Goal: Information Seeking & Learning: Learn about a topic

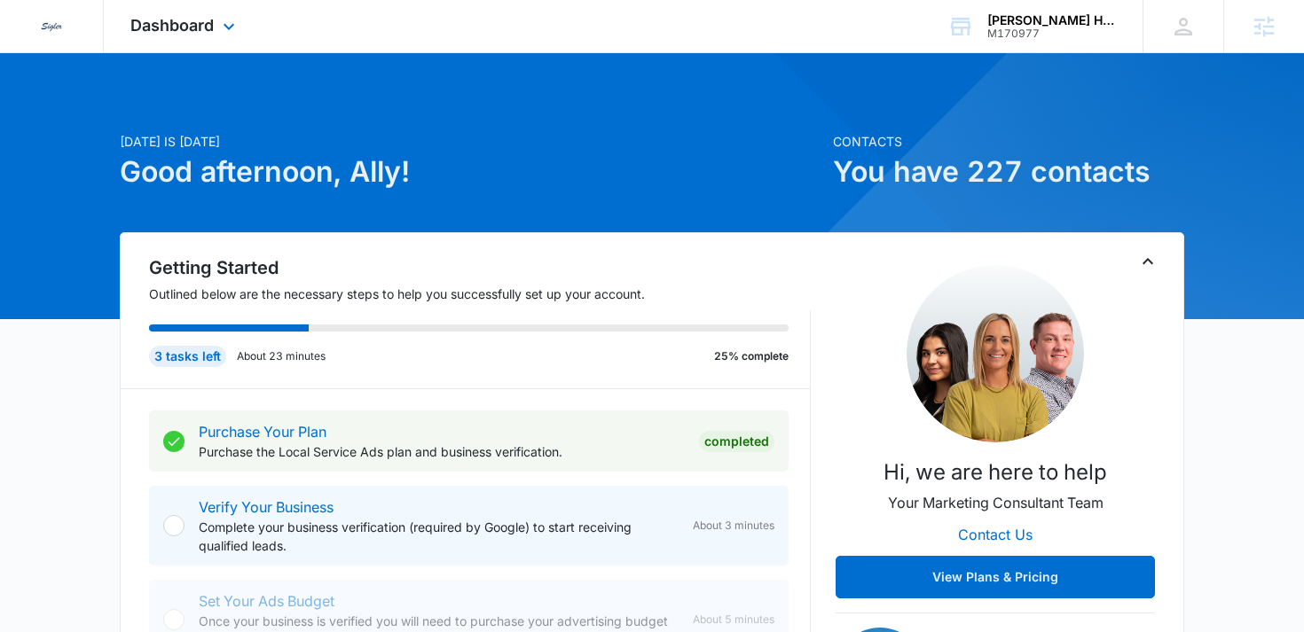
click at [187, 13] on div "Dashboard Apps Reputation Websites Forms CRM Email Social Payments POS Content …" at bounding box center [185, 26] width 162 height 52
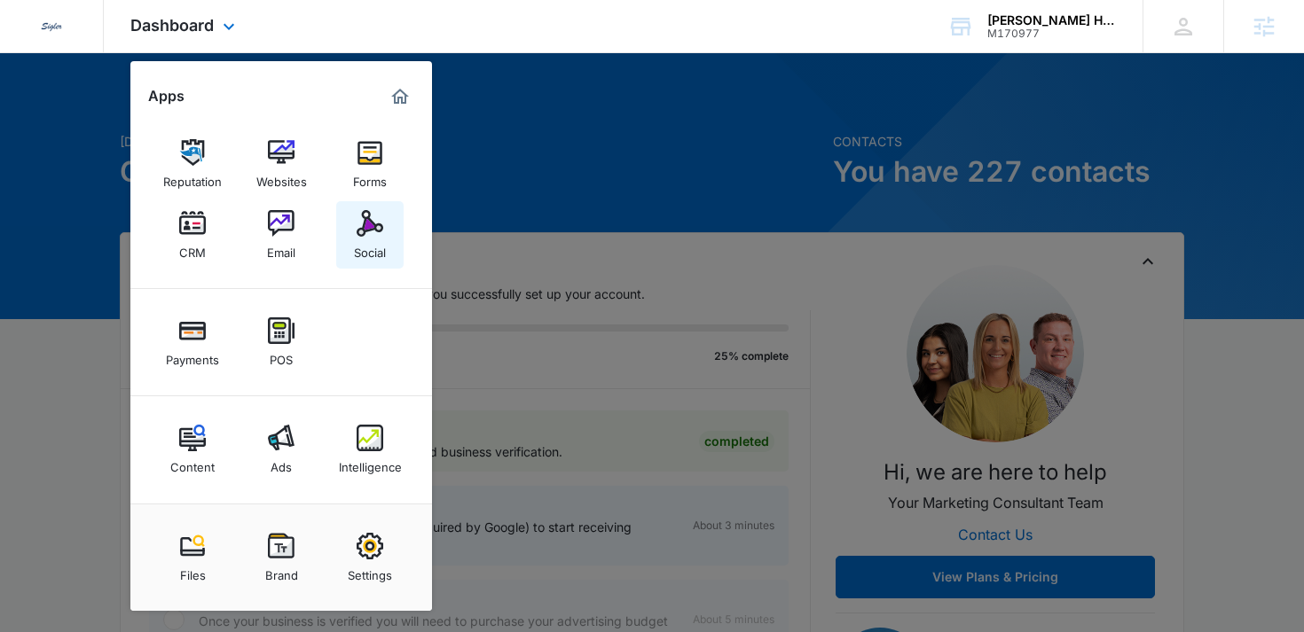
click at [383, 220] on link "Social" at bounding box center [369, 234] width 67 height 67
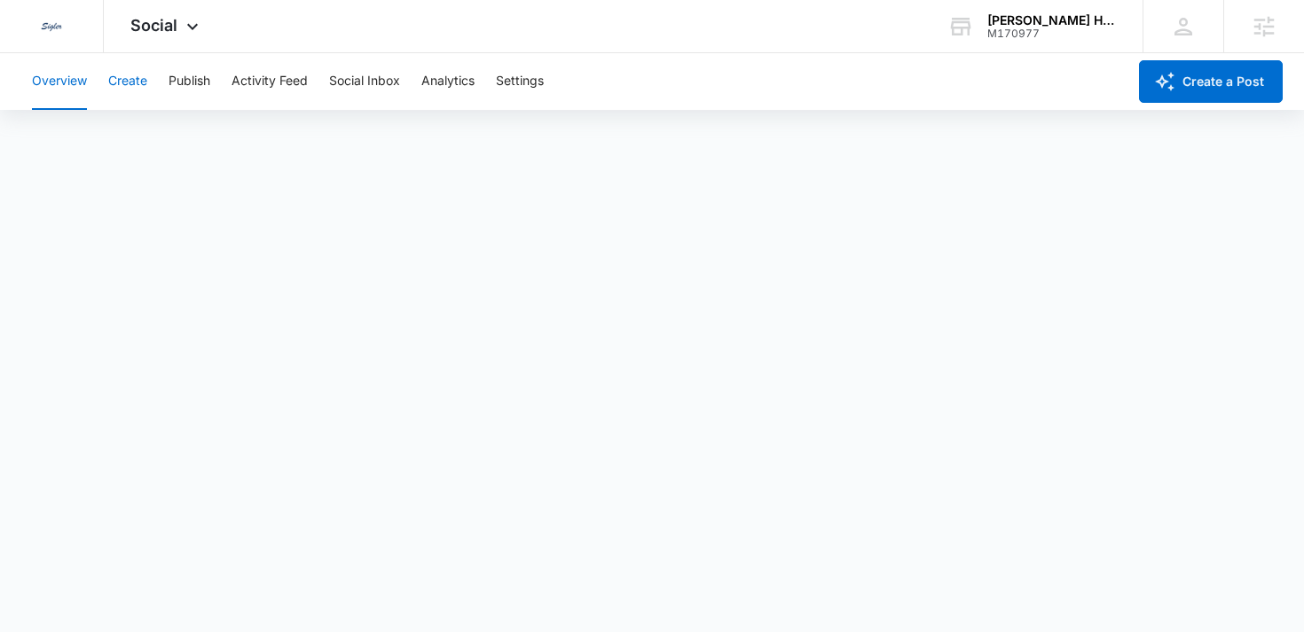
click at [137, 88] on button "Create" at bounding box center [127, 81] width 39 height 57
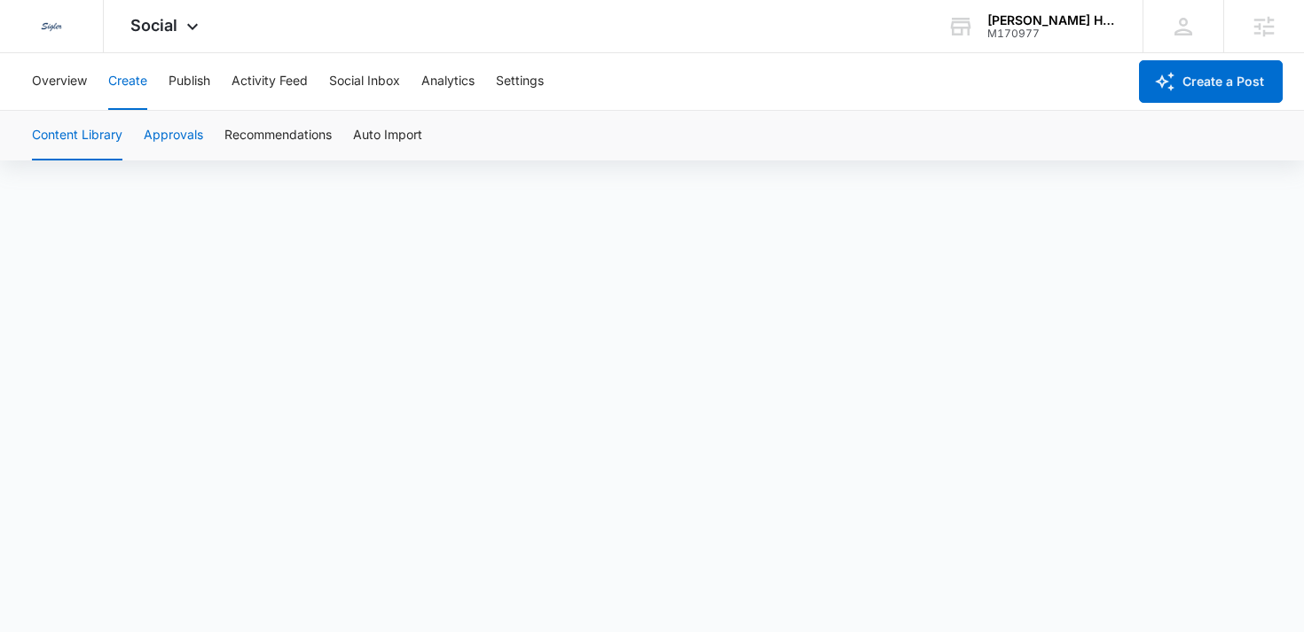
click at [168, 133] on button "Approvals" at bounding box center [173, 136] width 59 height 50
click at [168, 28] on span "Social" at bounding box center [153, 25] width 47 height 19
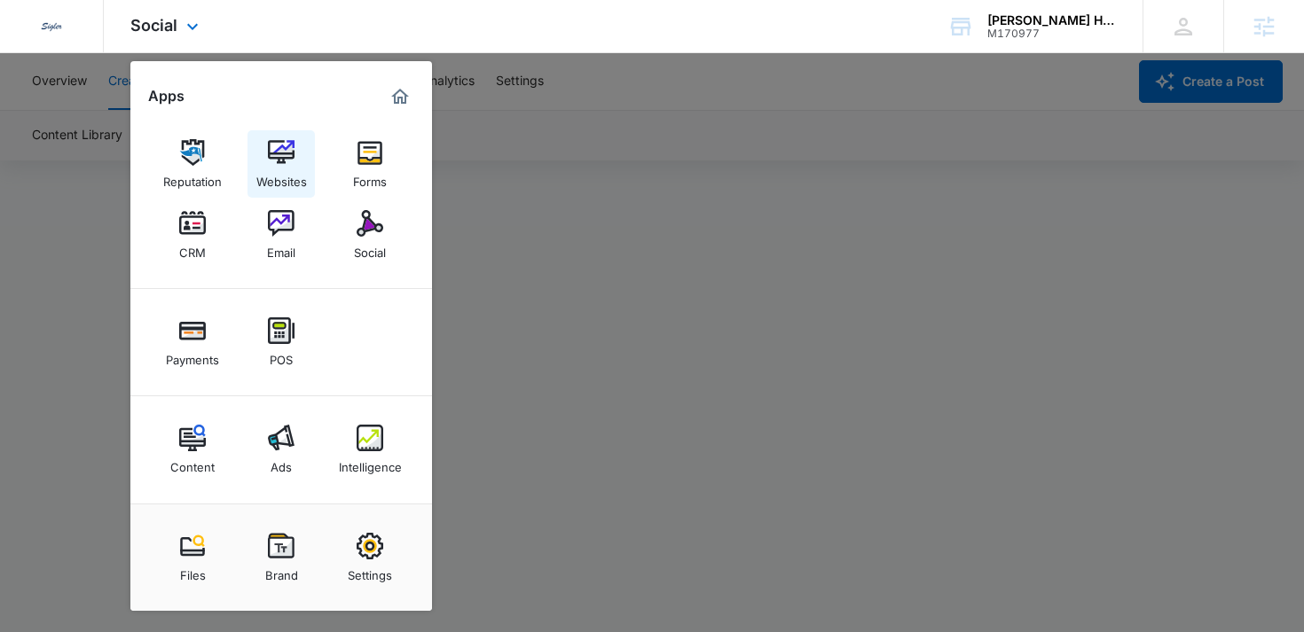
click at [281, 133] on link "Websites" at bounding box center [280, 163] width 67 height 67
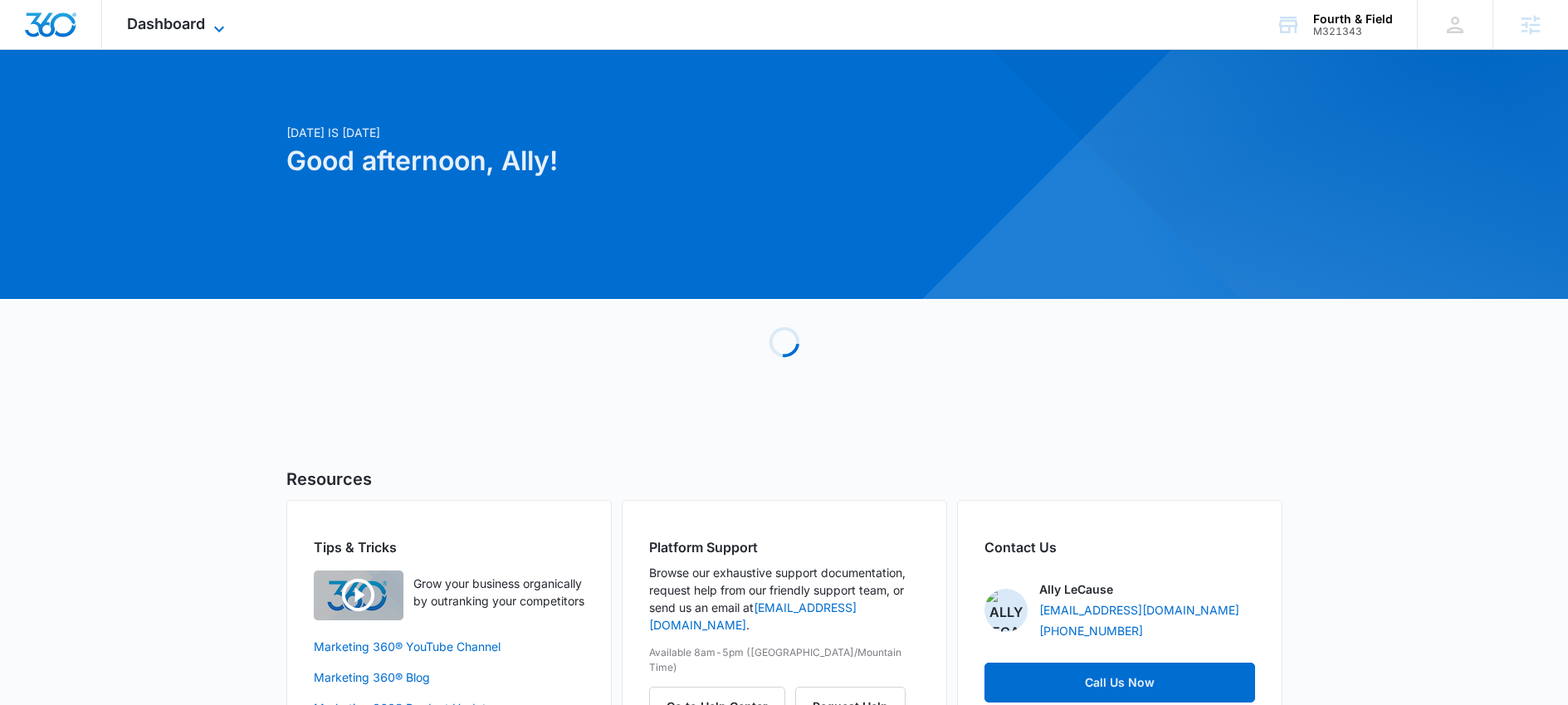
click at [196, 22] on span "Dashboard" at bounding box center [166, 23] width 78 height 18
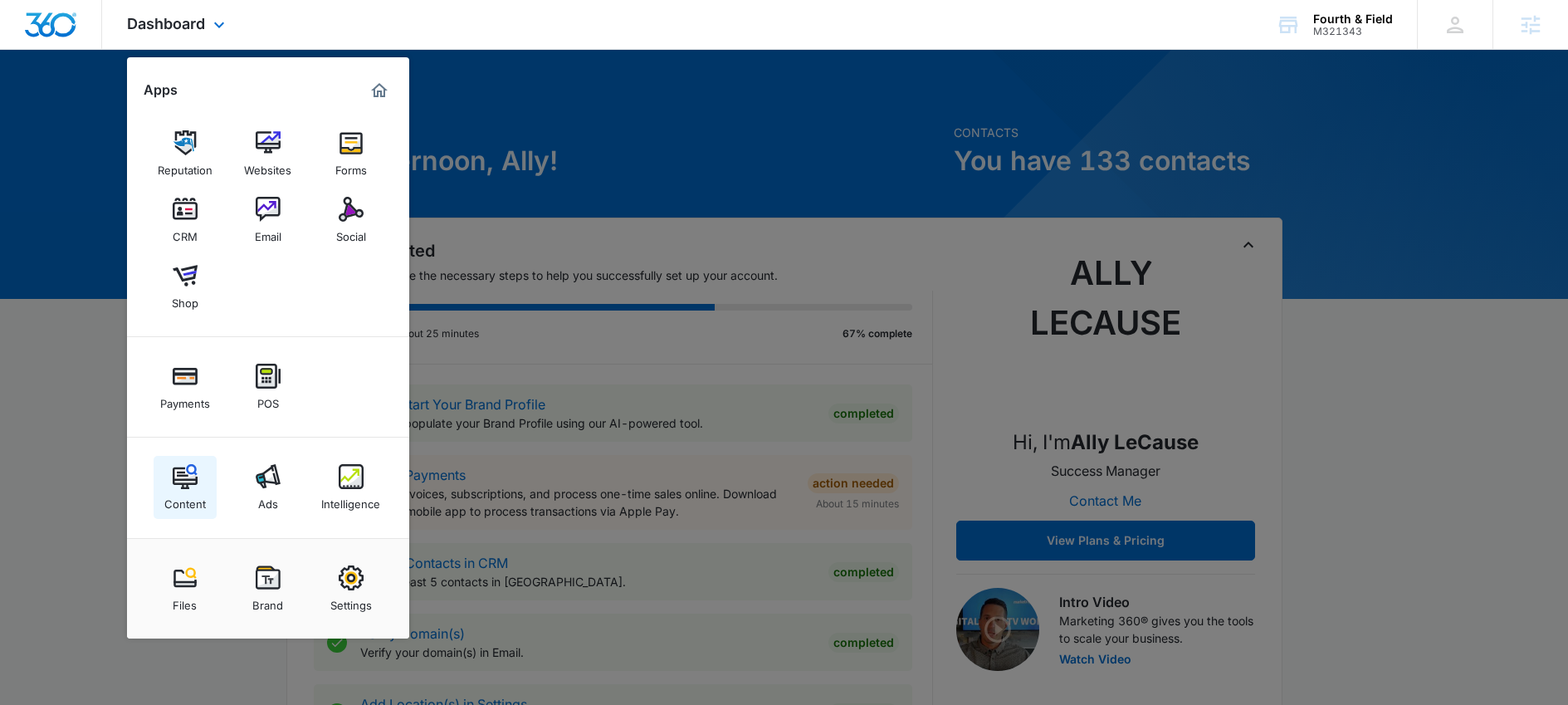
click at [199, 487] on link "Content" at bounding box center [184, 487] width 63 height 63
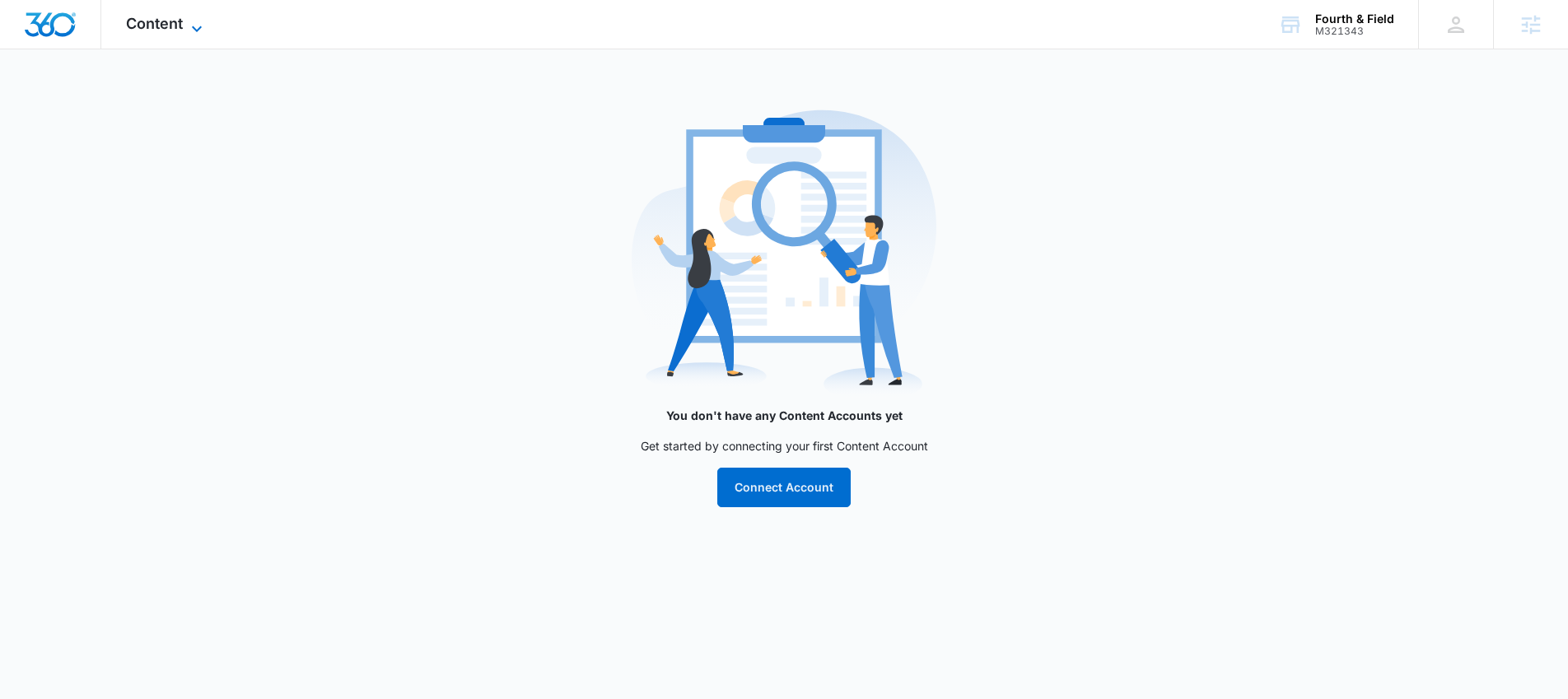
click at [154, 18] on span "Content" at bounding box center [154, 23] width 57 height 18
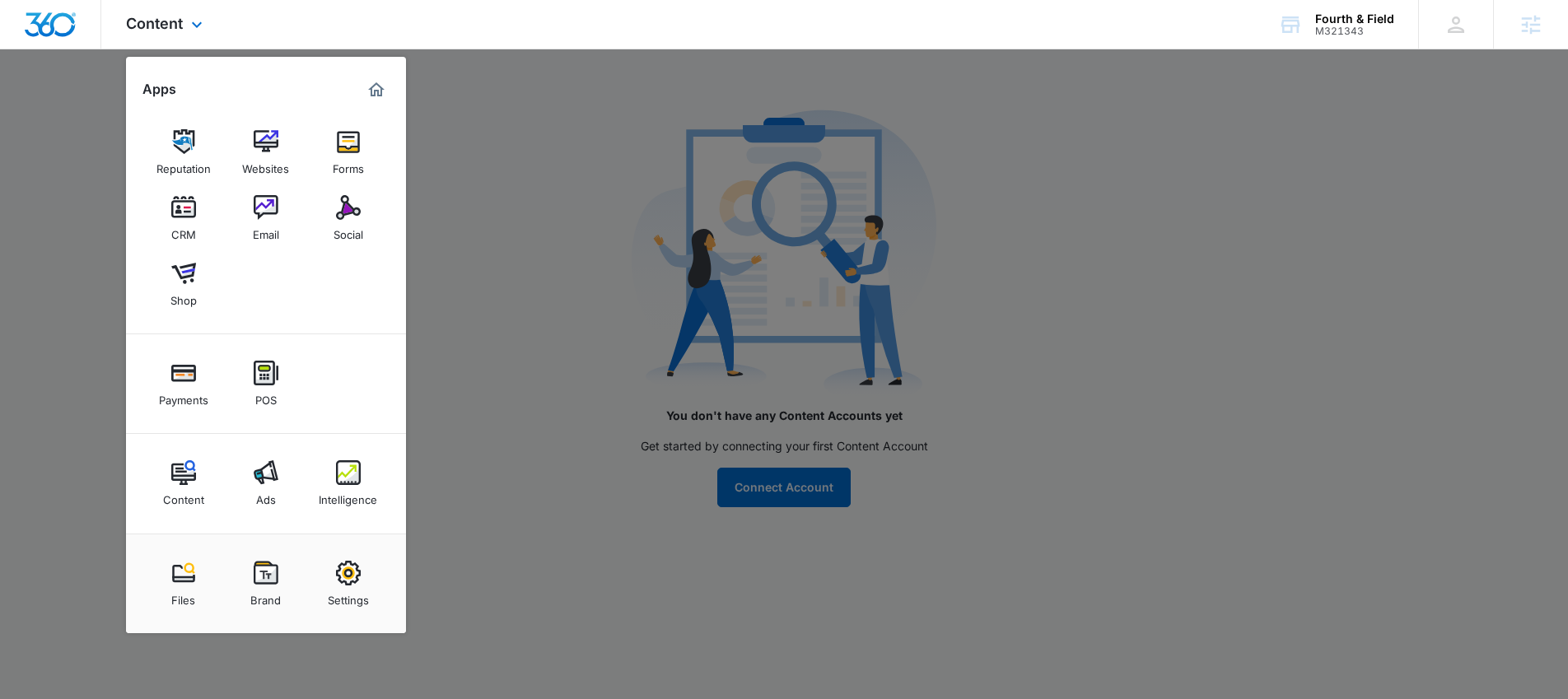
click at [352, 528] on div "Content Ads Intelligence" at bounding box center [267, 483] width 281 height 99
click at [341, 467] on img at bounding box center [348, 472] width 25 height 25
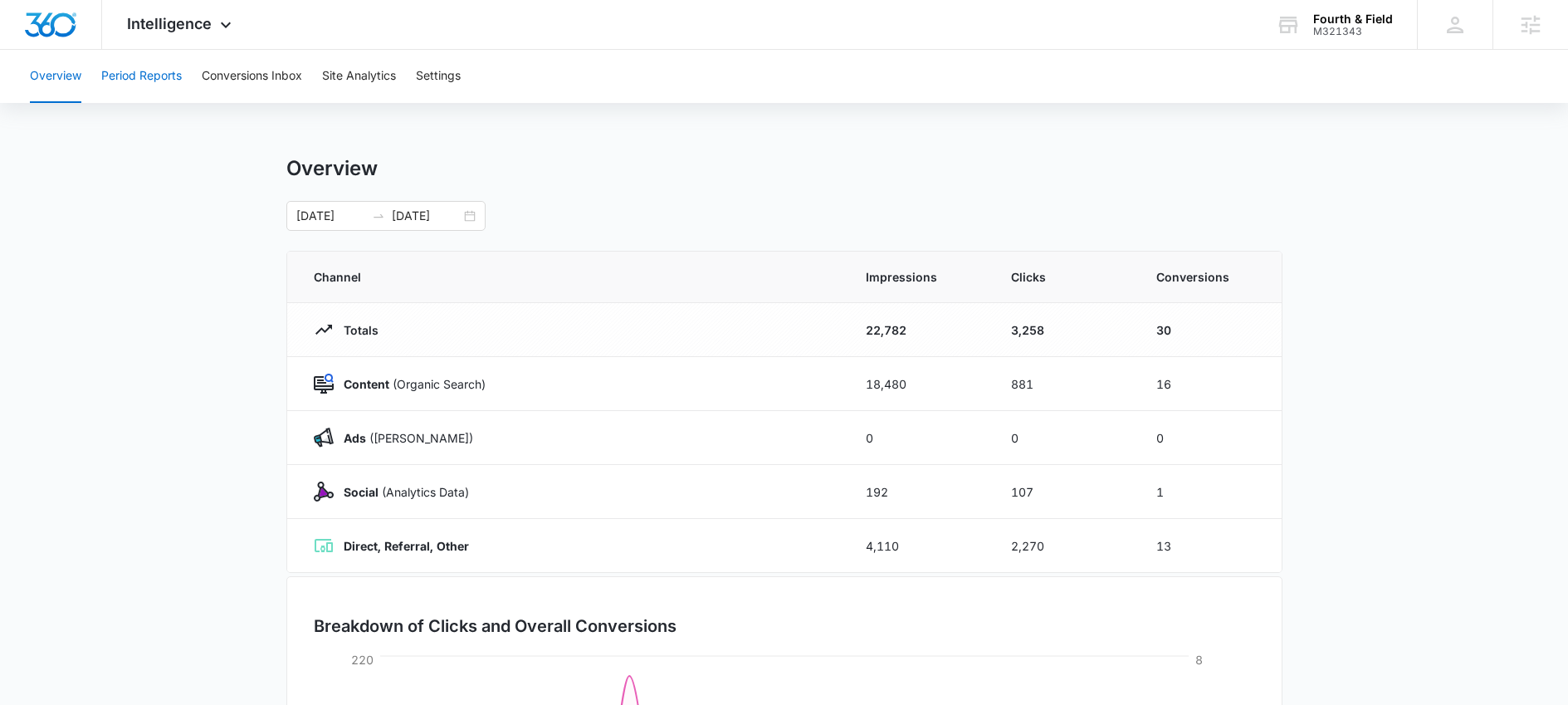
click at [150, 76] on button "Period Reports" at bounding box center [141, 76] width 81 height 53
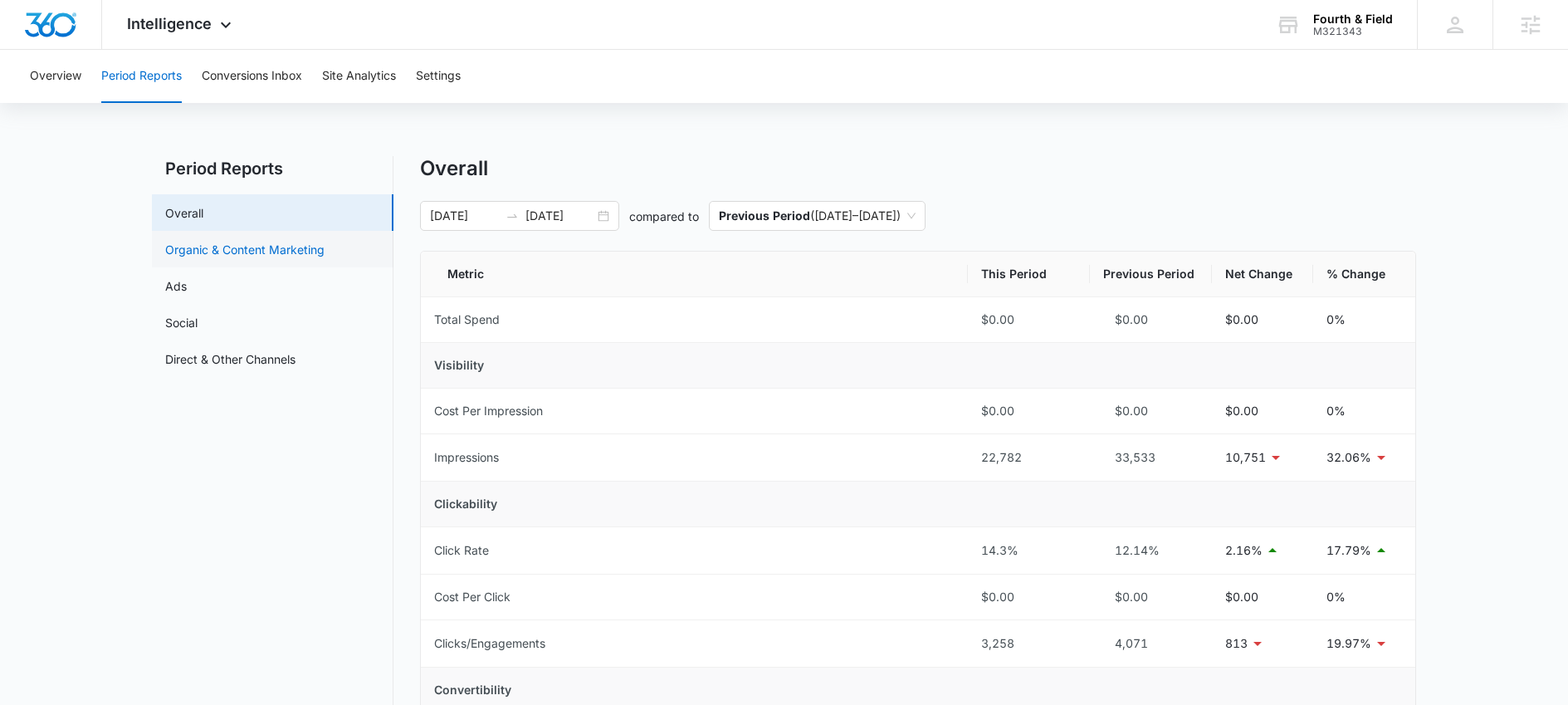
click at [242, 251] on link "Organic & Content Marketing" at bounding box center [244, 249] width 159 height 18
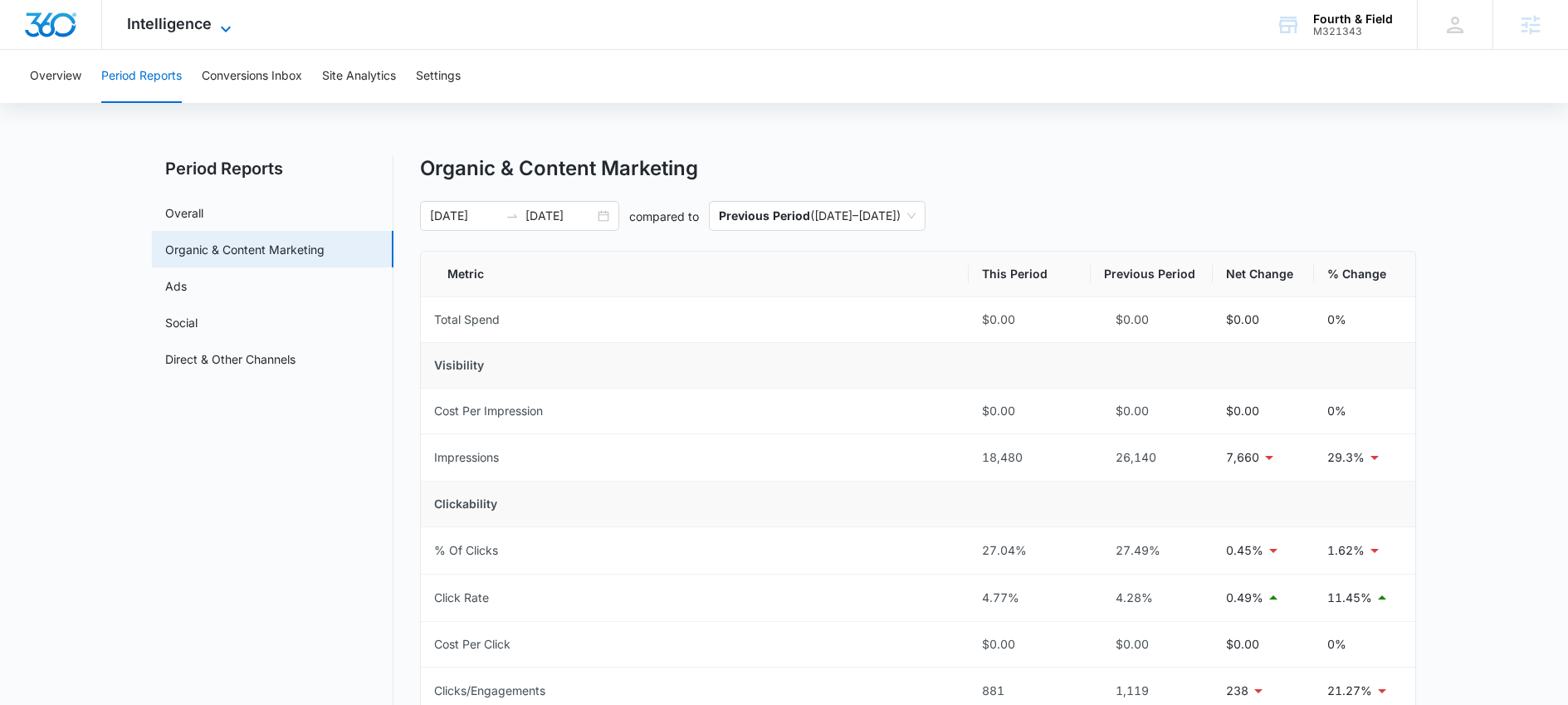
click at [205, 25] on span "Intelligence" at bounding box center [169, 23] width 84 height 18
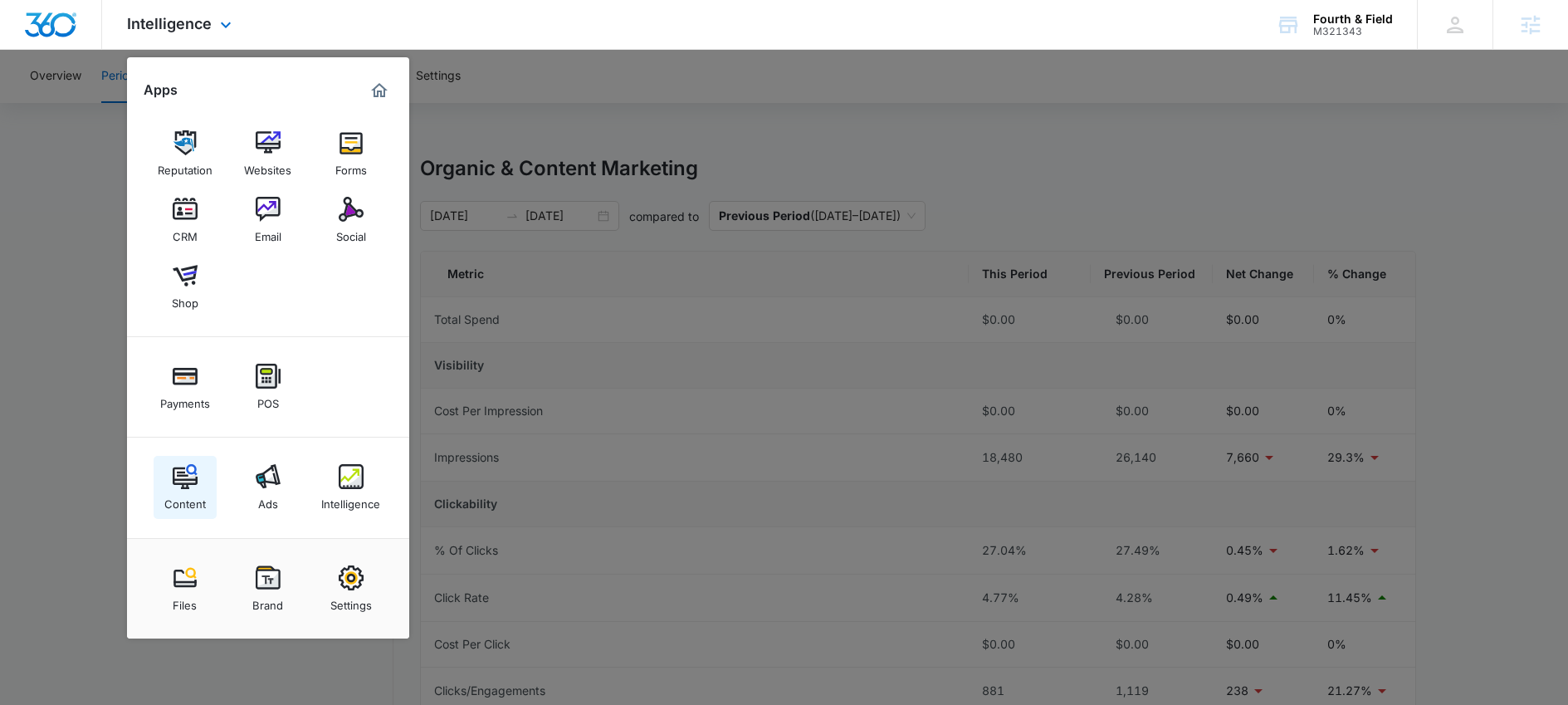
click at [172, 471] on img at bounding box center [184, 477] width 25 height 25
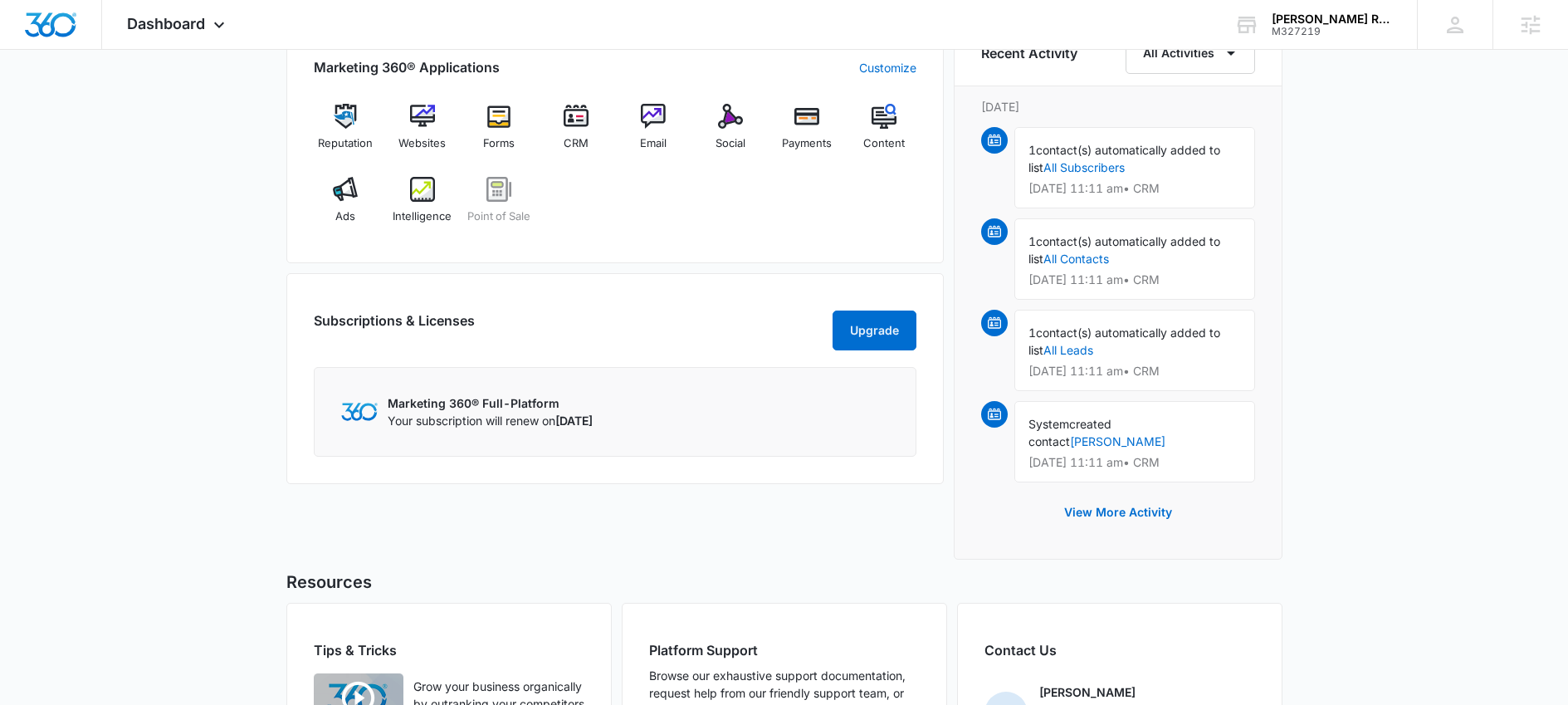
scroll to position [877, 0]
